Goal: Task Accomplishment & Management: Use online tool/utility

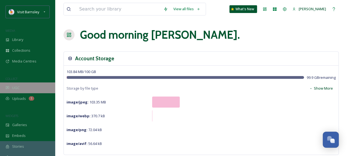
click at [17, 86] on span "UGC" at bounding box center [15, 87] width 7 height 5
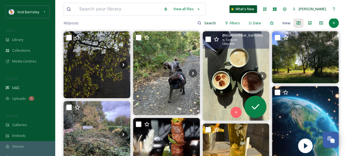
scroll to position [55, 0]
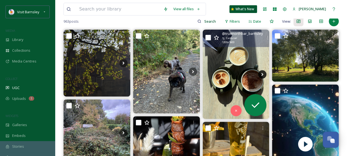
click at [262, 71] on icon at bounding box center [262, 74] width 8 height 8
click at [263, 74] on icon at bounding box center [262, 74] width 2 height 3
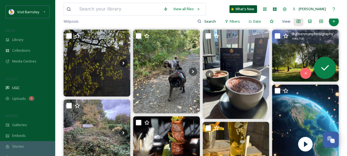
click at [307, 46] on img at bounding box center [305, 56] width 67 height 52
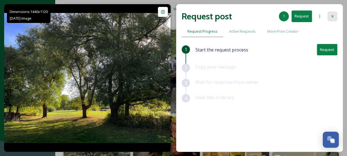
click at [334, 14] on div at bounding box center [332, 16] width 10 height 10
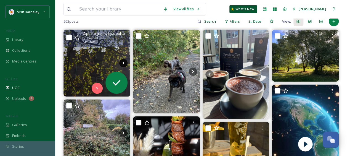
click at [121, 63] on icon at bounding box center [123, 63] width 8 height 8
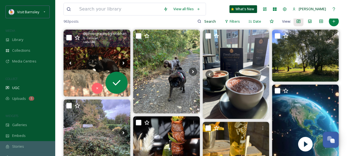
click at [122, 62] on icon at bounding box center [123, 63] width 8 height 8
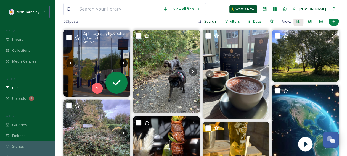
click at [122, 62] on icon at bounding box center [123, 63] width 8 height 8
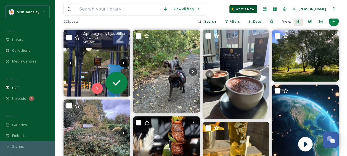
click at [122, 62] on icon at bounding box center [123, 63] width 8 height 8
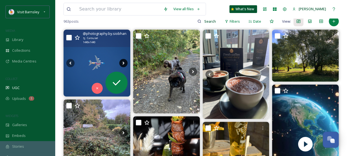
click at [122, 62] on icon at bounding box center [123, 63] width 8 height 8
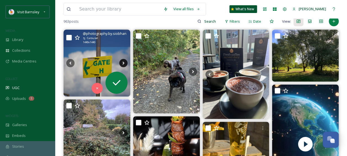
click at [122, 62] on icon at bounding box center [123, 63] width 8 height 8
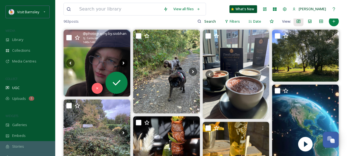
click at [122, 62] on icon at bounding box center [123, 63] width 8 height 8
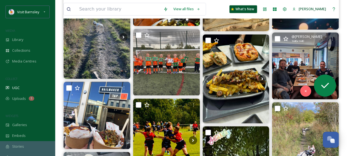
scroll to position [276, 0]
